Goal: Check status: Check status

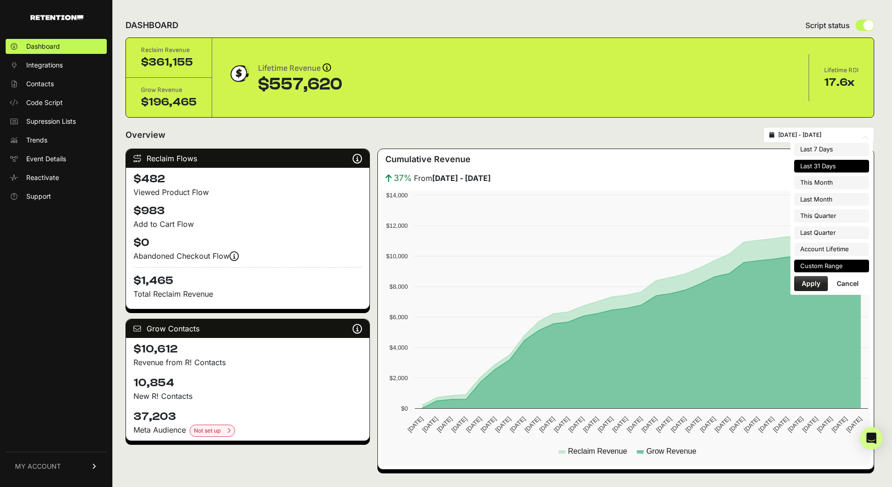
click at [819, 264] on li "Custom Range" at bounding box center [831, 265] width 75 height 13
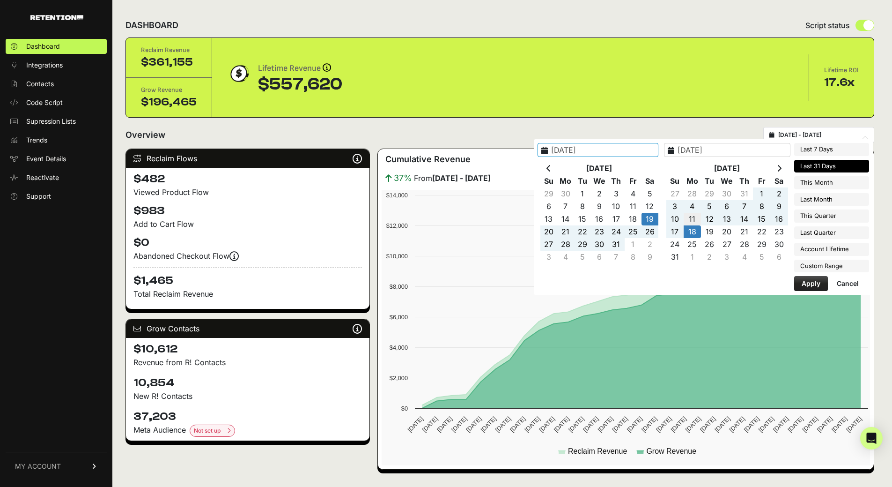
type input "[DATE]"
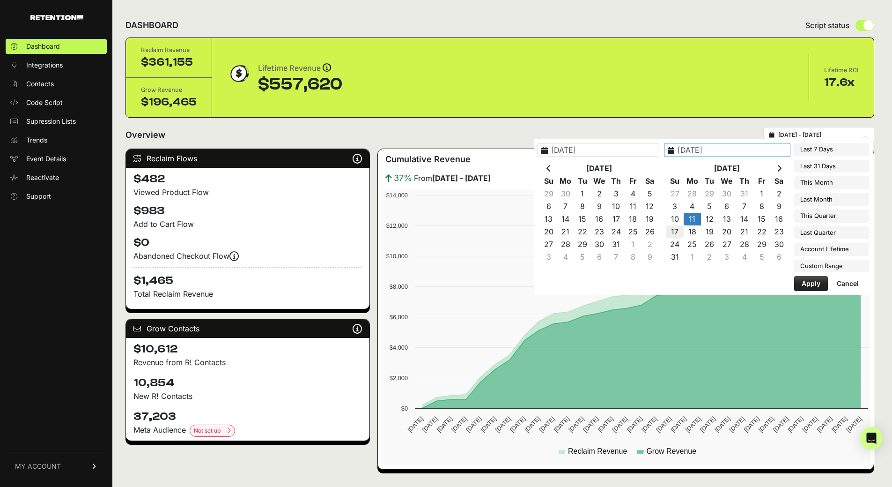
type input "[DATE]"
click at [805, 281] on button "Apply" at bounding box center [811, 283] width 34 height 15
type input "[DATE] - [DATE]"
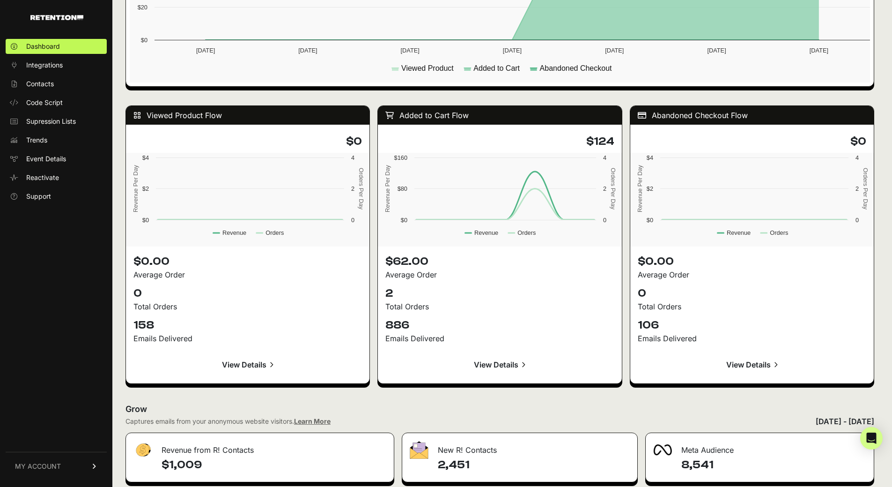
scroll to position [749, 0]
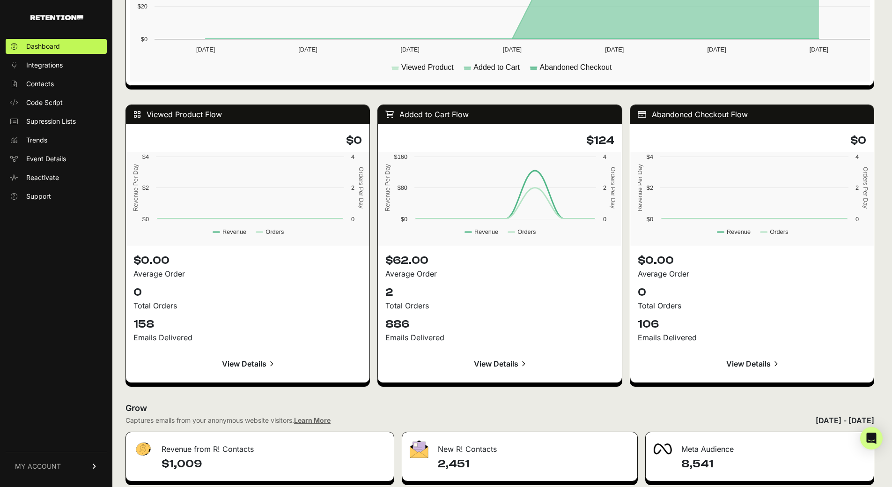
drag, startPoint x: 442, startPoint y: 462, endPoint x: 484, endPoint y: 465, distance: 42.7
click at [478, 464] on h4 "2,451" at bounding box center [534, 463] width 192 height 15
